Goal: Subscribe to service/newsletter

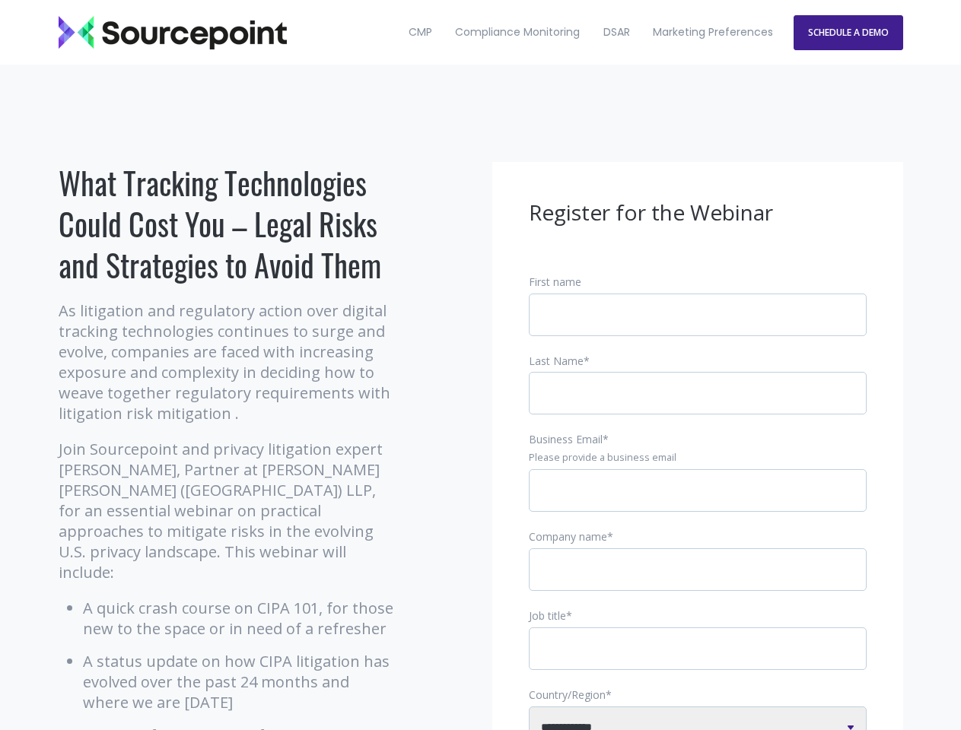
click at [697, 503] on input "Business Email *" at bounding box center [698, 490] width 338 height 43
